Goal: Transaction & Acquisition: Purchase product/service

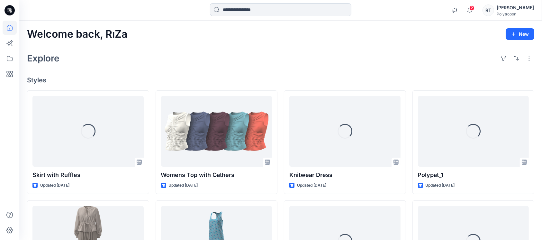
click at [252, 12] on input at bounding box center [280, 9] width 141 height 13
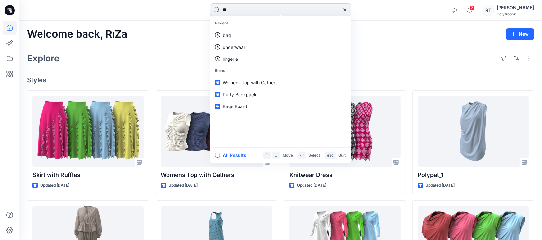
type input "***"
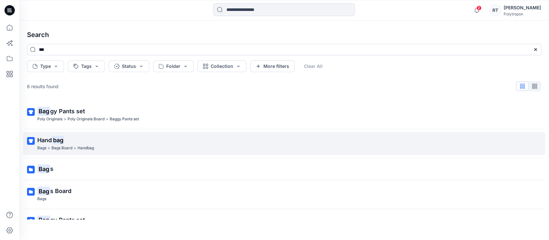
click at [50, 138] on span "Hand" at bounding box center [44, 140] width 14 height 7
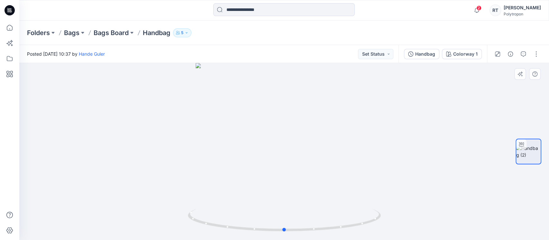
click at [111, 103] on div at bounding box center [283, 151] width 529 height 177
